Goal: Information Seeking & Learning: Learn about a topic

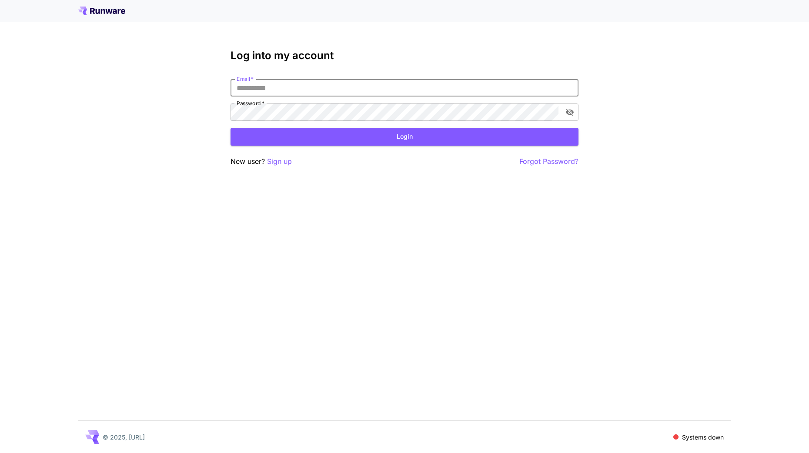
click at [280, 89] on input "Email   *" at bounding box center [405, 87] width 348 height 17
type input "**********"
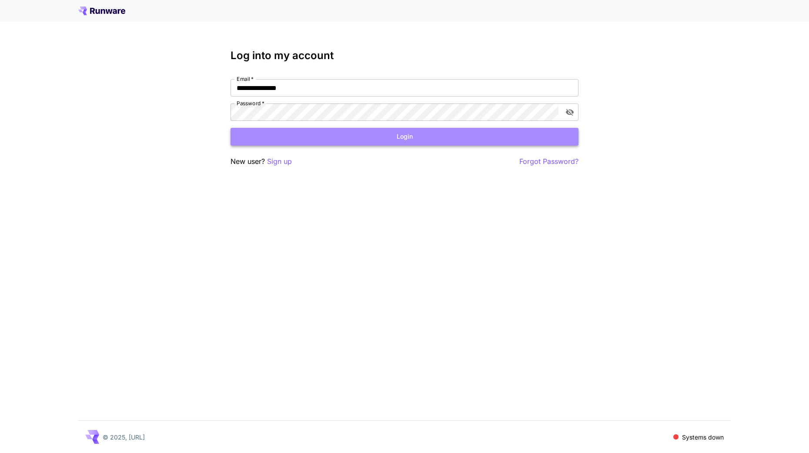
click at [250, 133] on button "Login" at bounding box center [405, 137] width 348 height 18
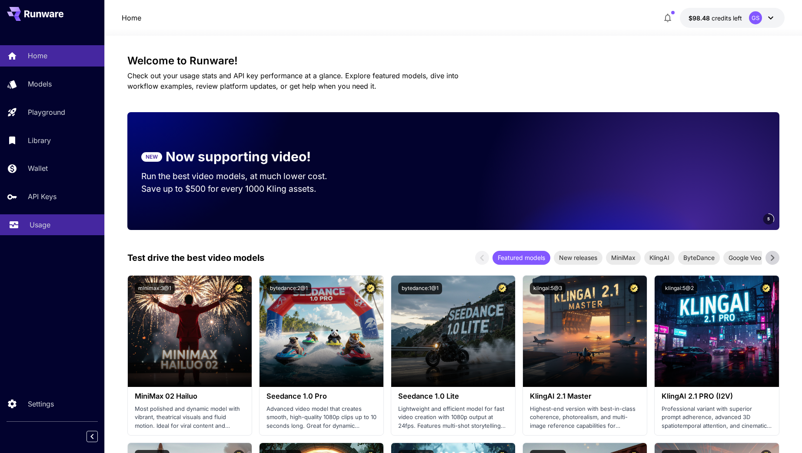
click at [33, 219] on link "Usage" at bounding box center [52, 224] width 104 height 21
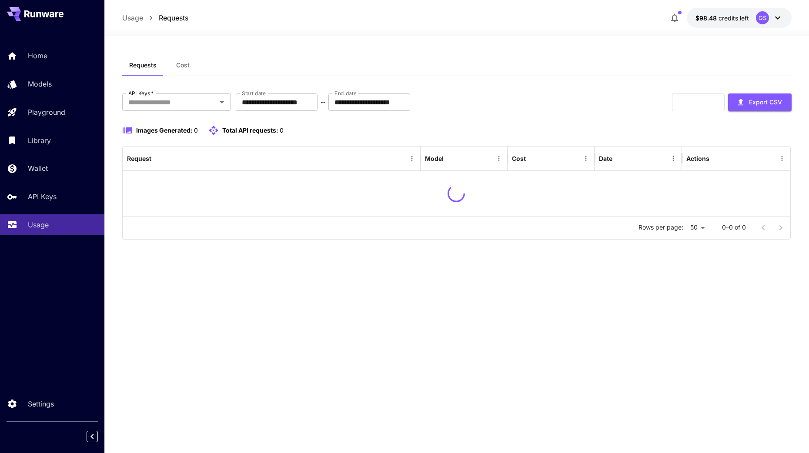
click at [180, 68] on span "Cost" at bounding box center [182, 65] width 13 height 8
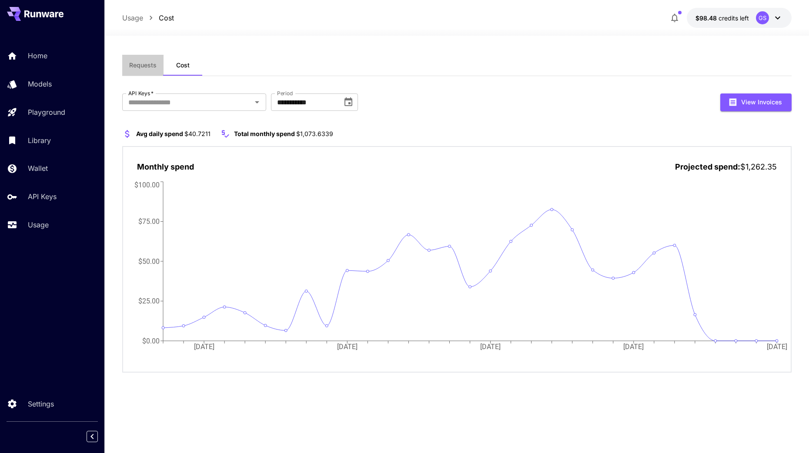
click at [150, 70] on button "Requests" at bounding box center [142, 65] width 41 height 21
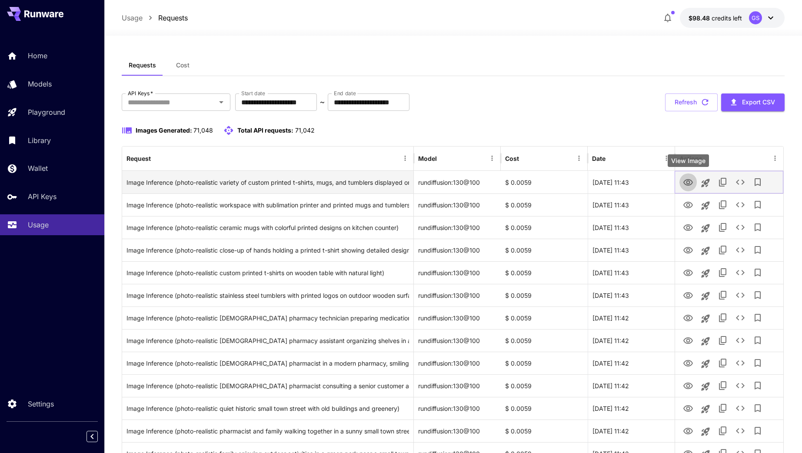
click at [688, 181] on icon "View Image" at bounding box center [689, 182] width 10 height 7
click at [311, 184] on div "Image Inference (photo-realistic variety of custom printed t-shirts, mugs, and …" at bounding box center [268, 182] width 283 height 22
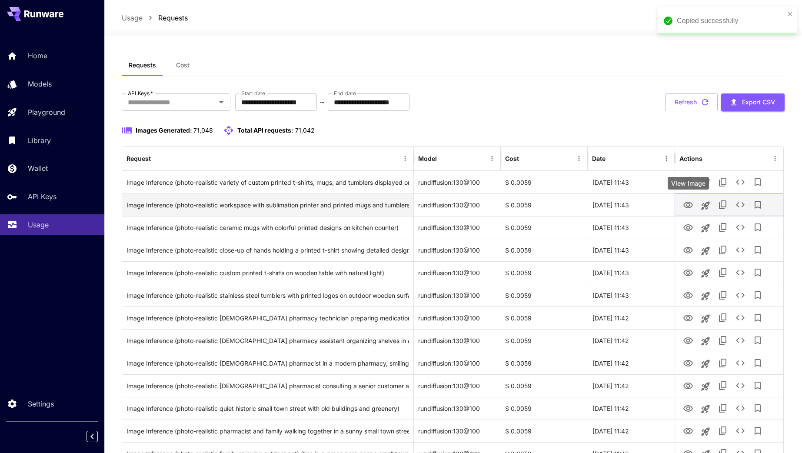
click at [687, 206] on icon "View Image" at bounding box center [688, 205] width 10 height 10
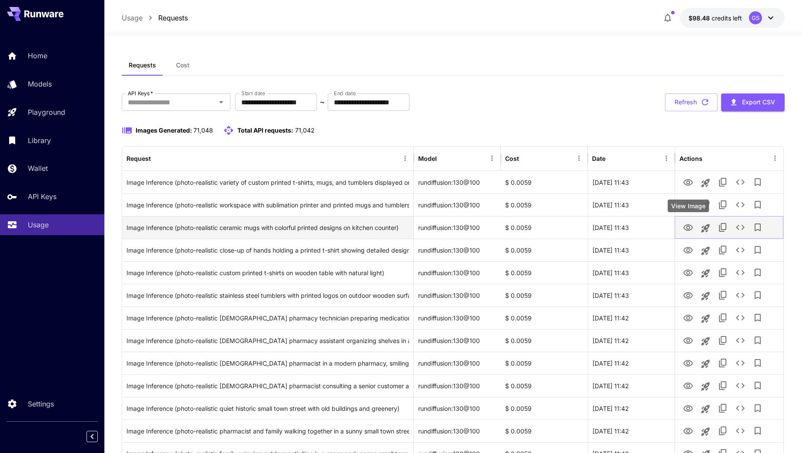
click at [688, 226] on icon "View Image" at bounding box center [688, 228] width 10 height 10
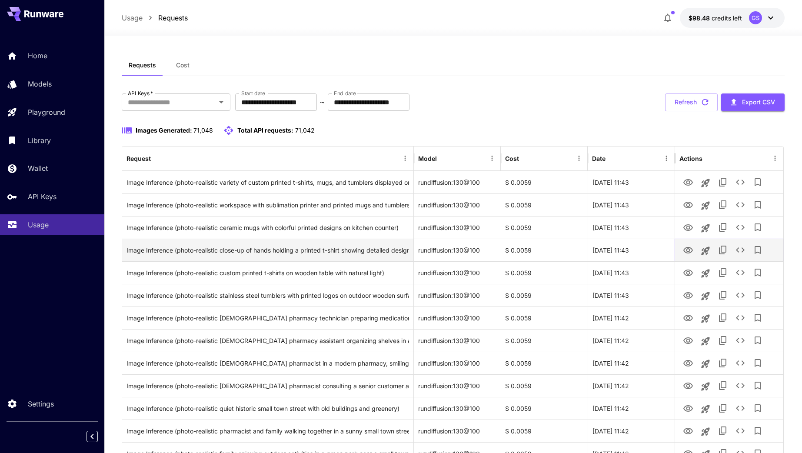
click at [688, 248] on icon "View Image" at bounding box center [689, 250] width 10 height 7
click at [296, 249] on div "Image Inference (photo-realistic close-up of hands holding a printed t-shirt sh…" at bounding box center [268, 250] width 283 height 22
click at [685, 250] on icon "View Image" at bounding box center [688, 250] width 10 height 10
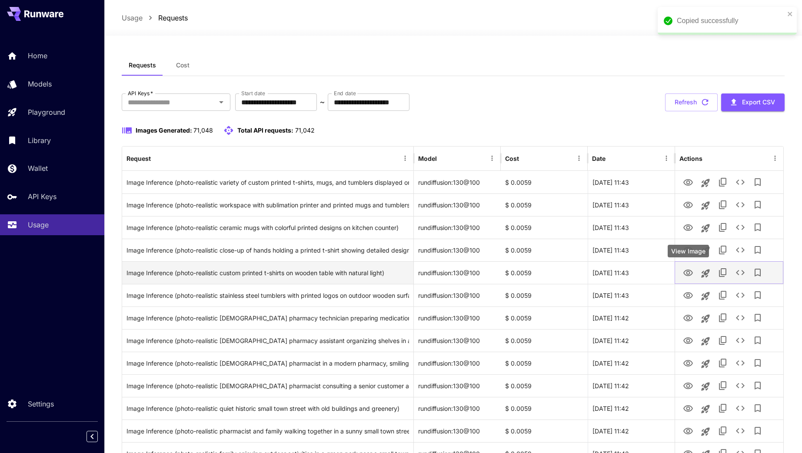
click at [686, 274] on icon "View Image" at bounding box center [688, 273] width 10 height 10
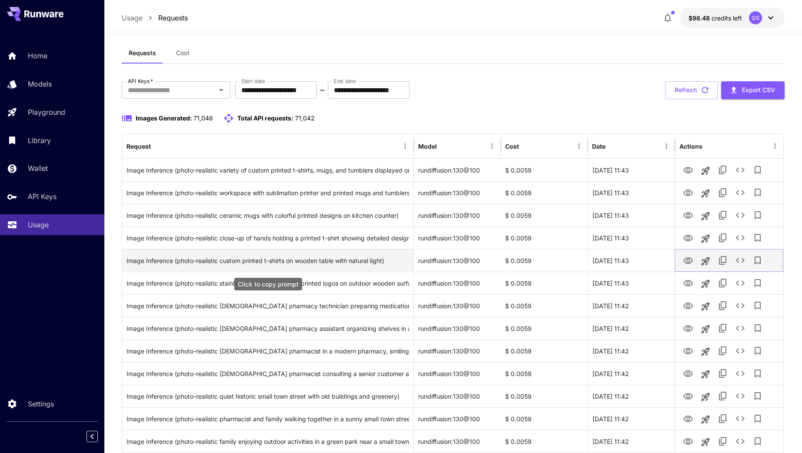
scroll to position [26, 0]
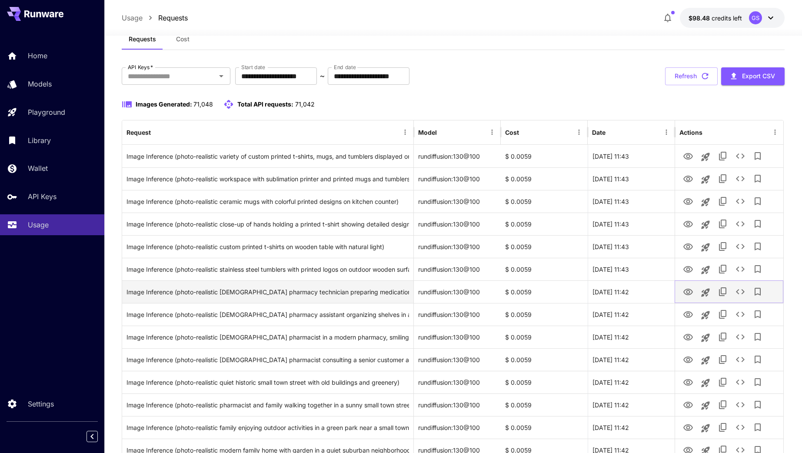
click at [685, 293] on icon "View Image" at bounding box center [689, 292] width 10 height 7
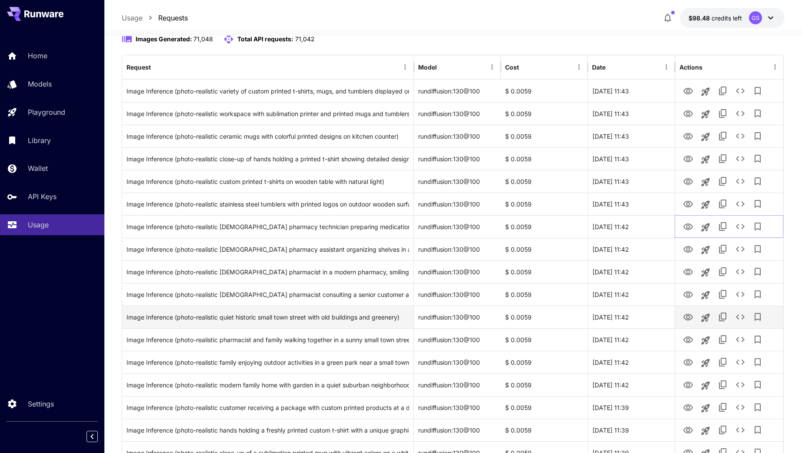
scroll to position [183, 0]
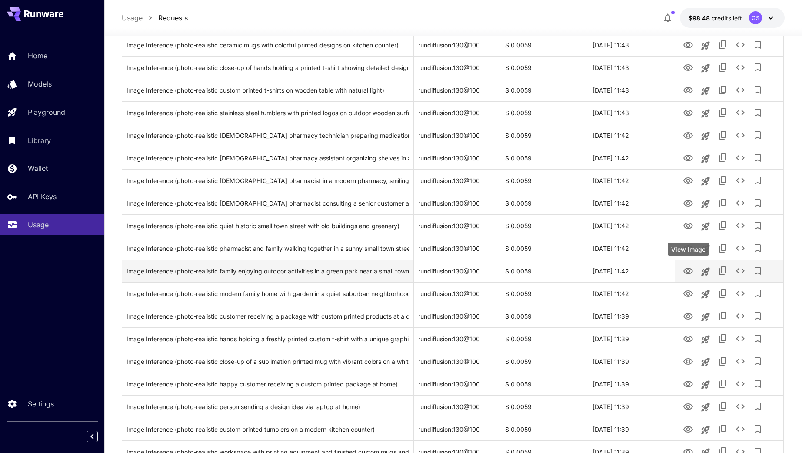
click at [686, 270] on icon "View Image" at bounding box center [688, 271] width 10 height 10
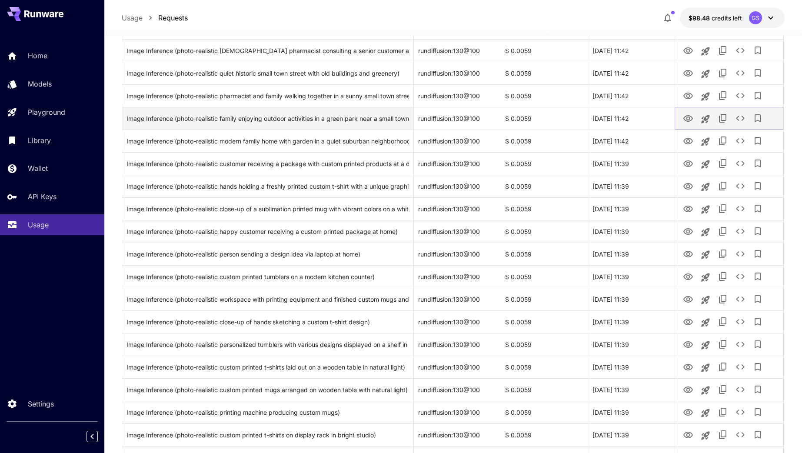
scroll to position [333, 0]
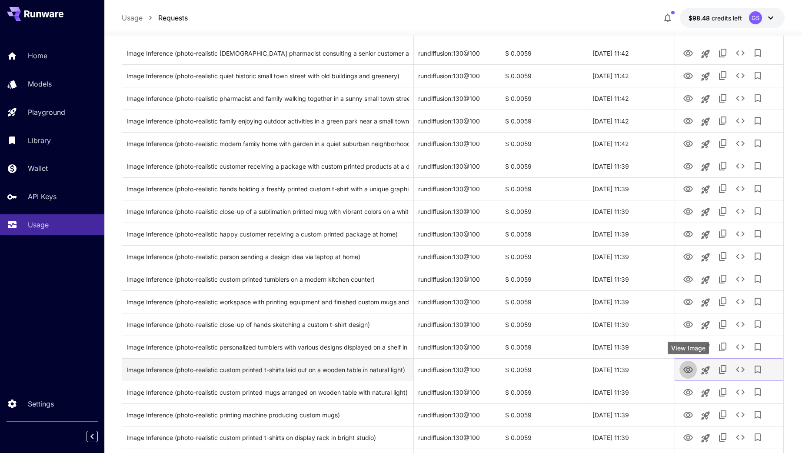
click at [687, 372] on icon "View Image" at bounding box center [689, 370] width 10 height 7
click at [310, 371] on div "Image Inference (photo-realistic custom printed t-shirts laid out on a wooden t…" at bounding box center [268, 370] width 283 height 22
click at [688, 371] on icon "View Image" at bounding box center [688, 370] width 10 height 10
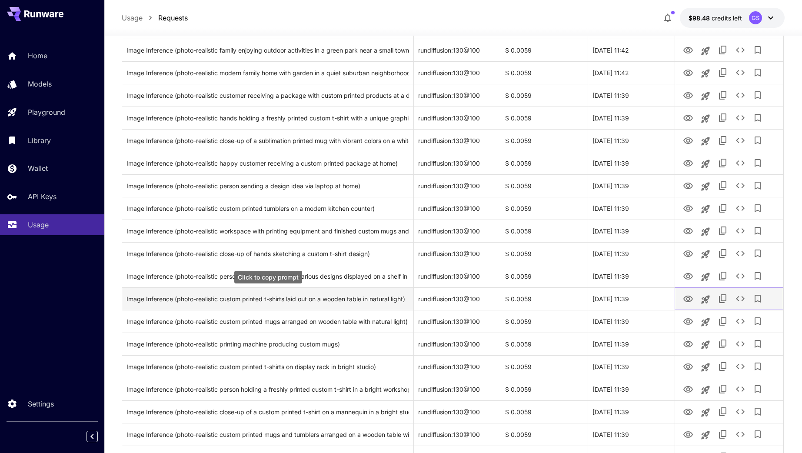
scroll to position [404, 0]
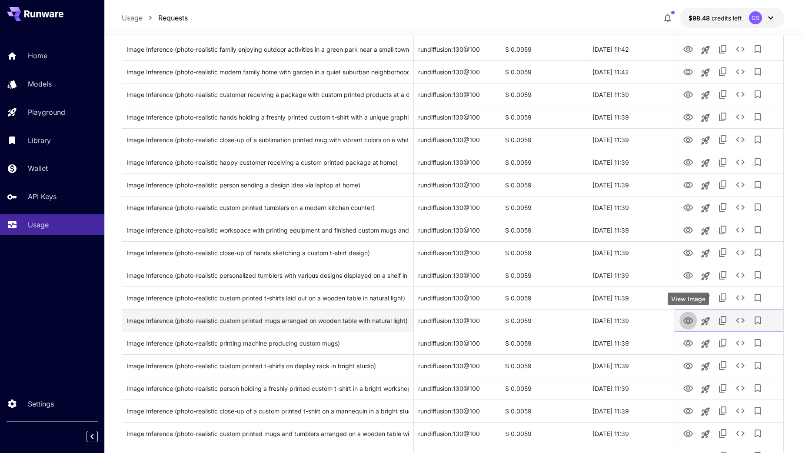
click at [688, 321] on icon "View Image" at bounding box center [688, 321] width 10 height 10
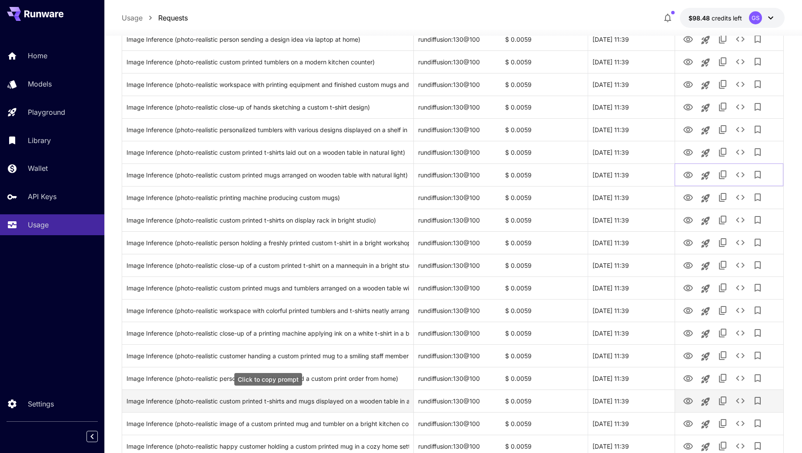
scroll to position [561, 0]
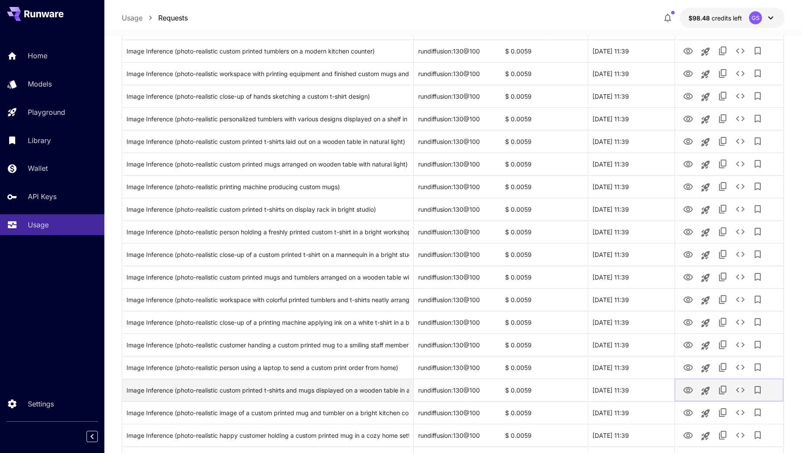
click at [689, 391] on icon "View Image" at bounding box center [688, 390] width 10 height 10
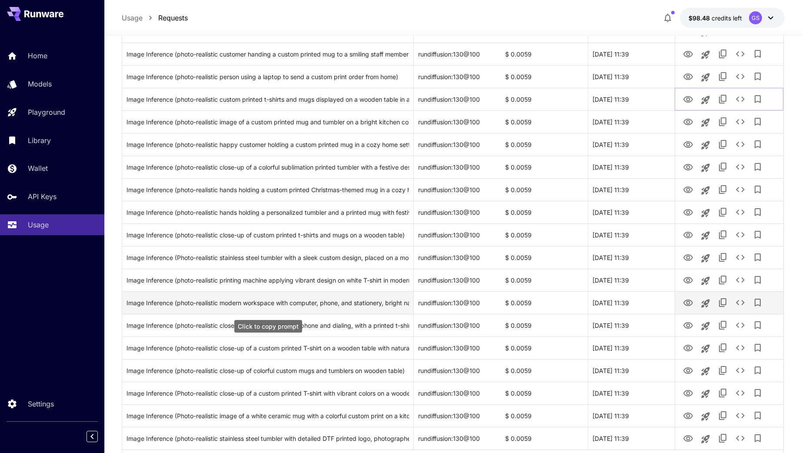
scroll to position [881, 0]
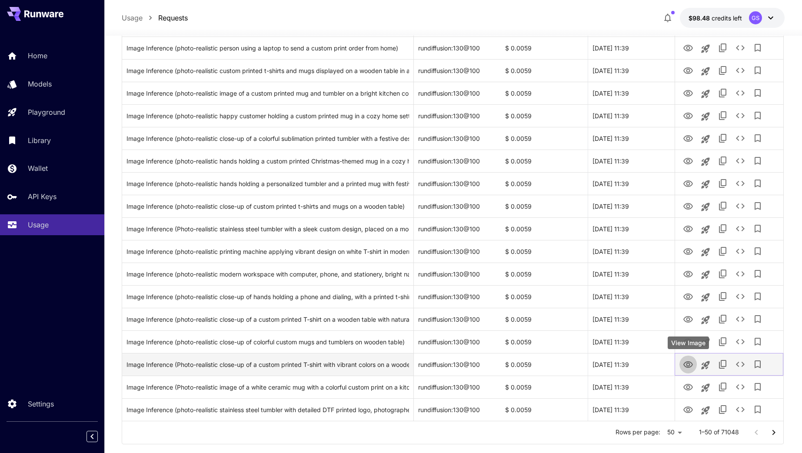
click at [684, 367] on icon "View Image" at bounding box center [688, 365] width 10 height 10
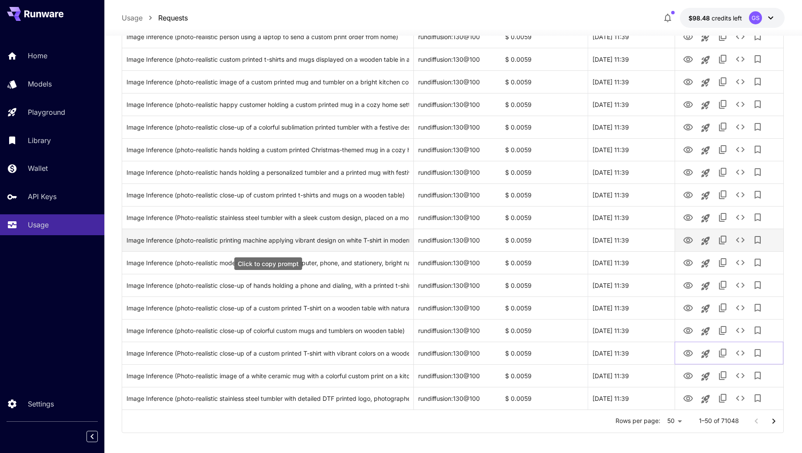
scroll to position [898, 0]
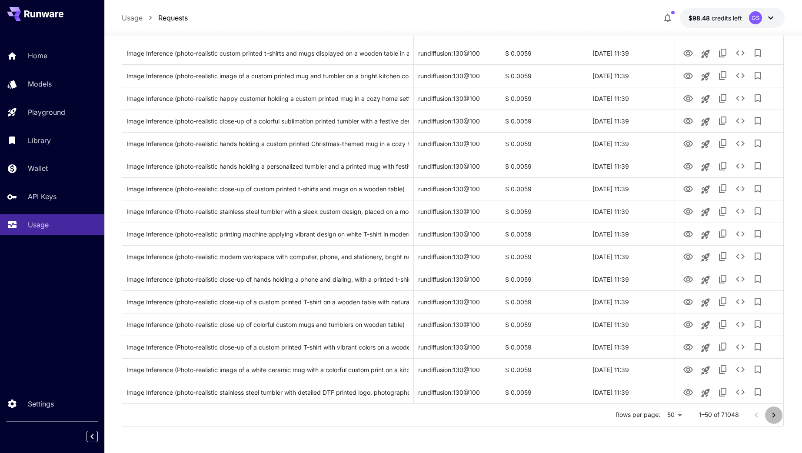
click at [772, 411] on icon "Go to next page" at bounding box center [774, 415] width 10 height 10
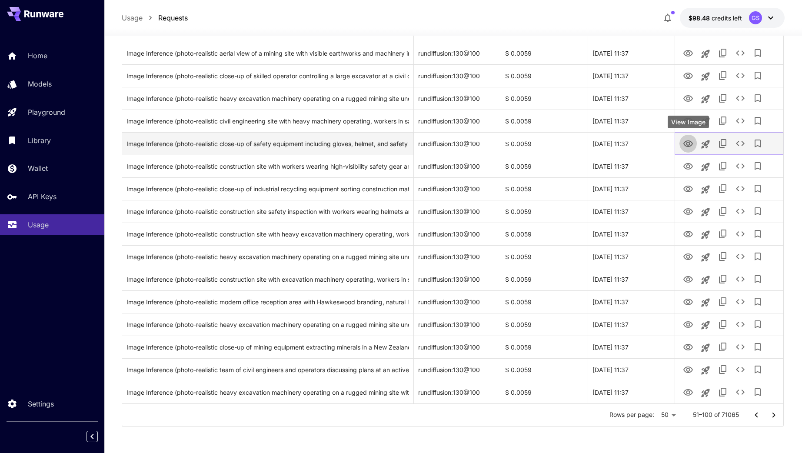
click at [687, 144] on icon "View Image" at bounding box center [689, 143] width 10 height 7
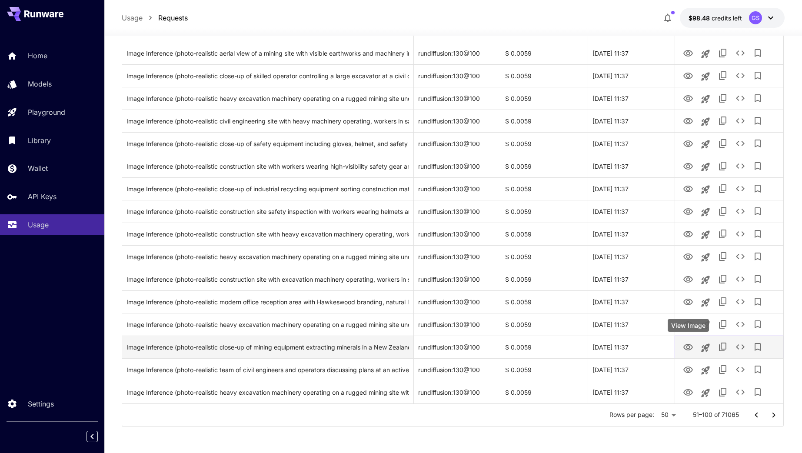
click at [685, 345] on icon "View Image" at bounding box center [688, 347] width 10 height 10
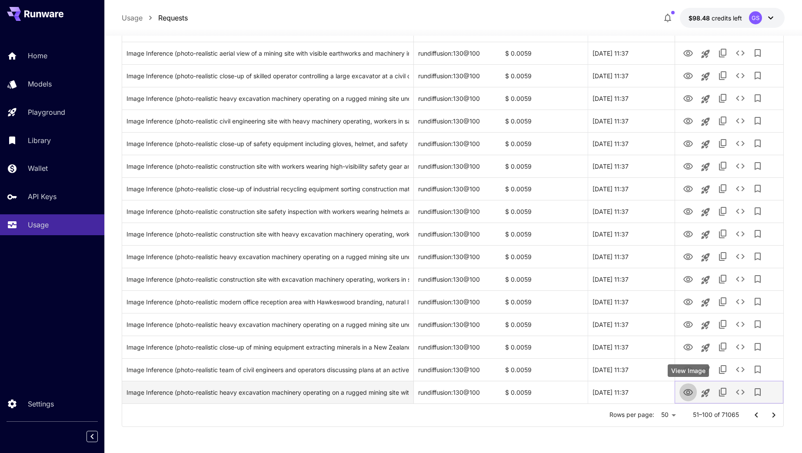
click at [686, 392] on icon "View Image" at bounding box center [688, 393] width 10 height 10
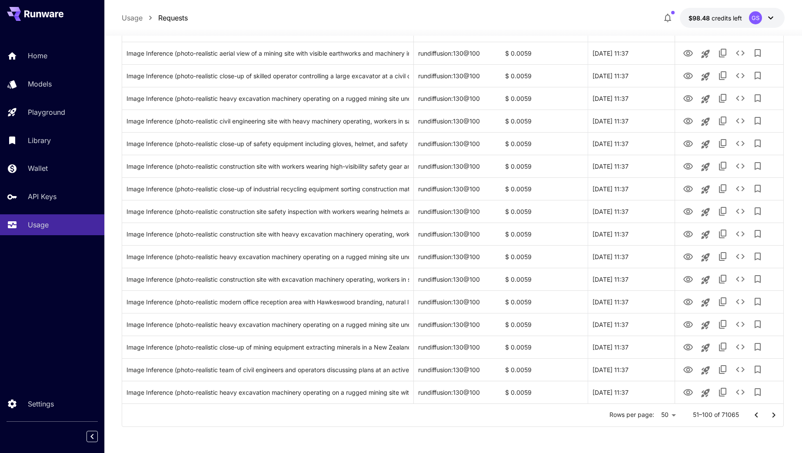
click at [772, 414] on icon "Go to next page" at bounding box center [774, 415] width 10 height 10
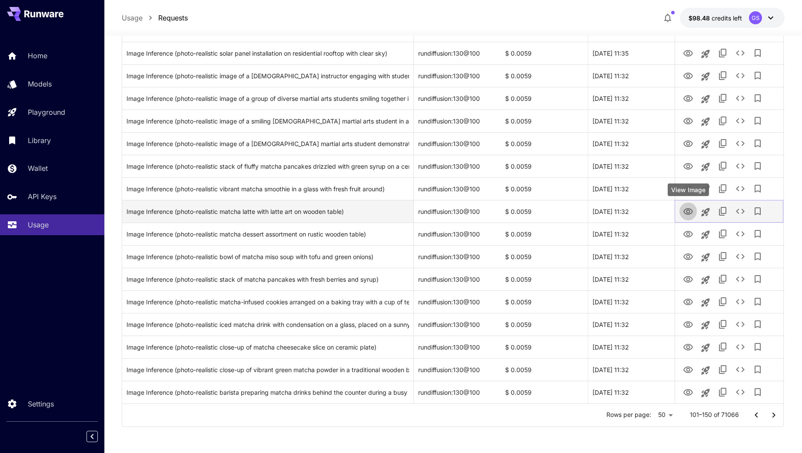
click at [688, 212] on icon "View Image" at bounding box center [688, 212] width 10 height 10
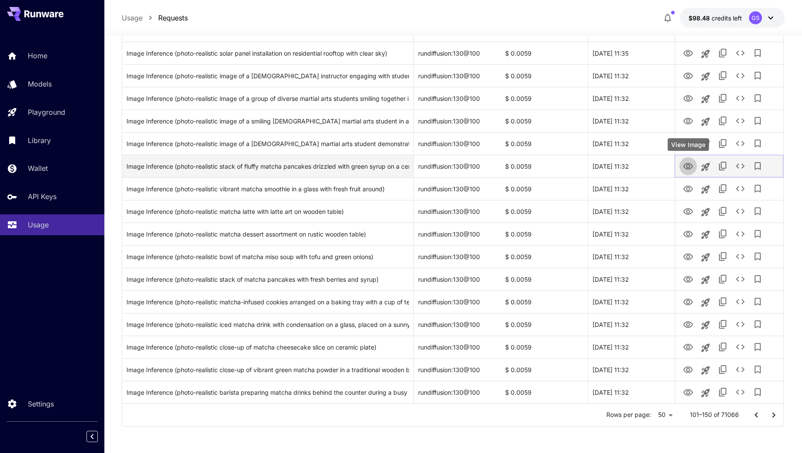
click at [692, 165] on icon "View Image" at bounding box center [689, 166] width 10 height 7
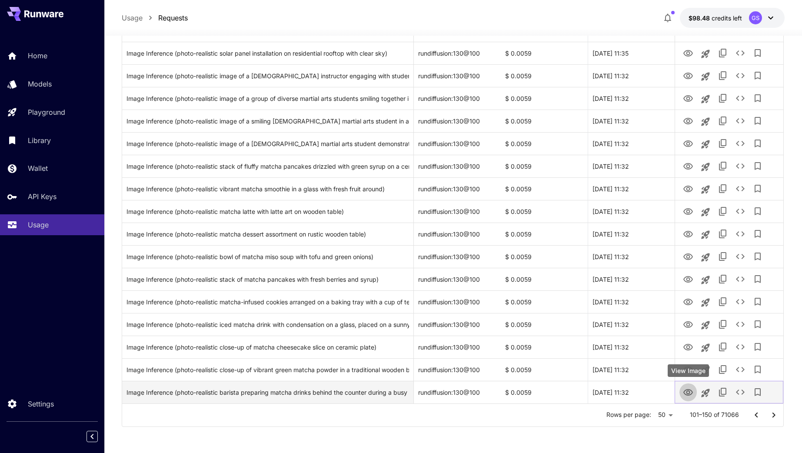
click at [684, 392] on icon "View Image" at bounding box center [689, 392] width 10 height 7
